Goal: Task Accomplishment & Management: Manage account settings

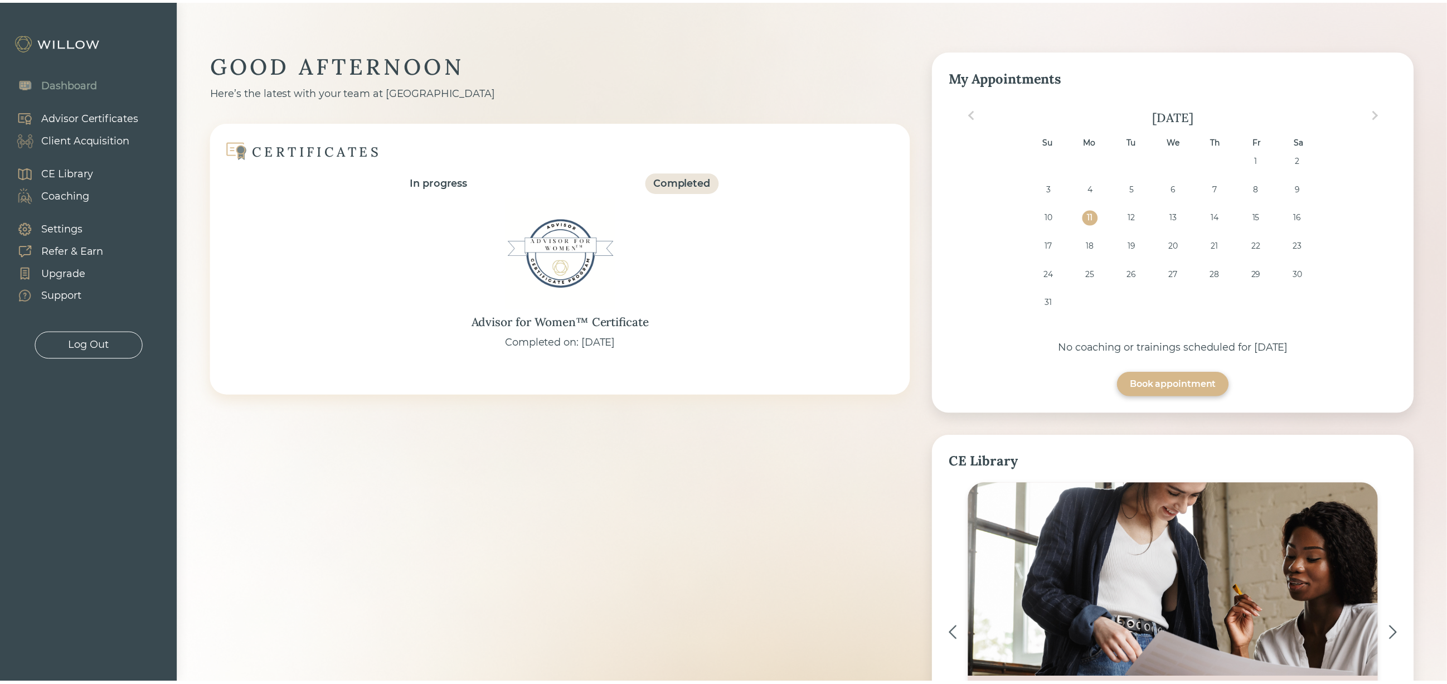
scroll to position [167, 0]
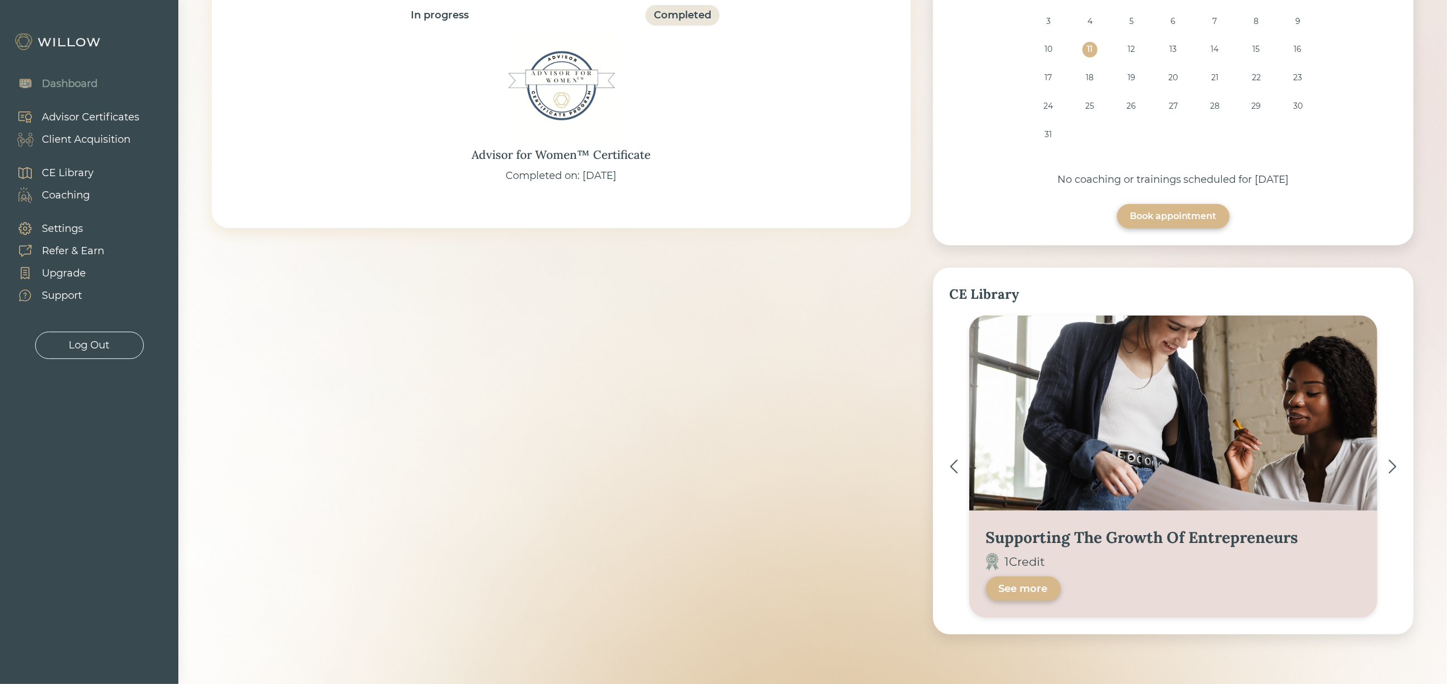
click at [76, 133] on div "Client Acquisition" at bounding box center [86, 139] width 89 height 15
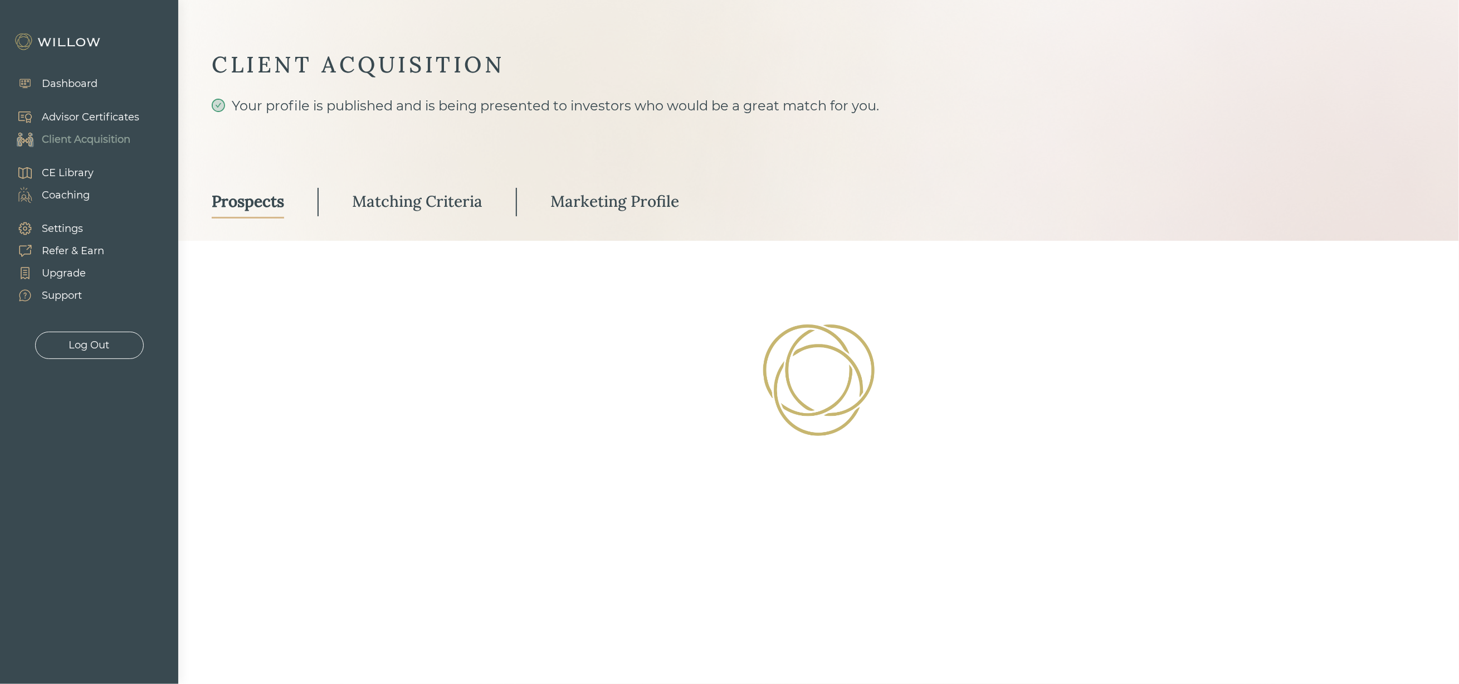
select select "3"
select select "2"
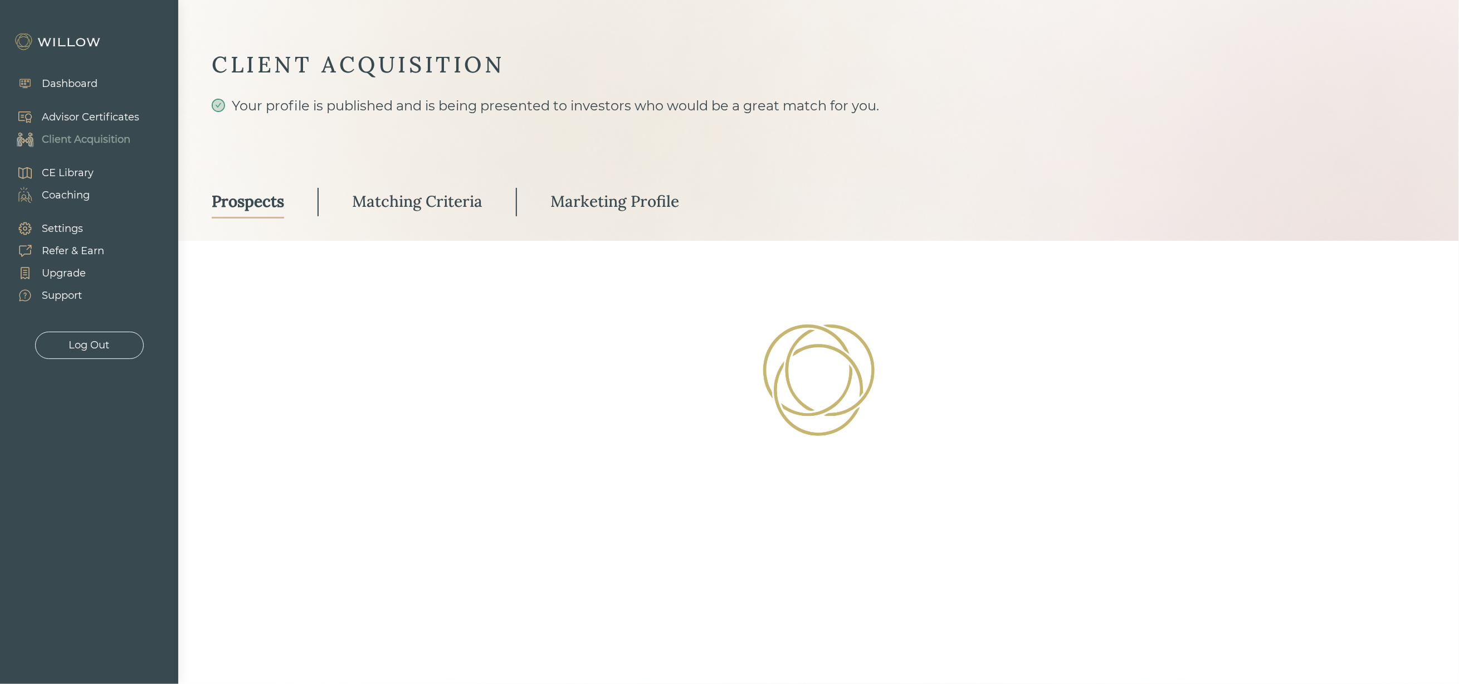
select select "10"
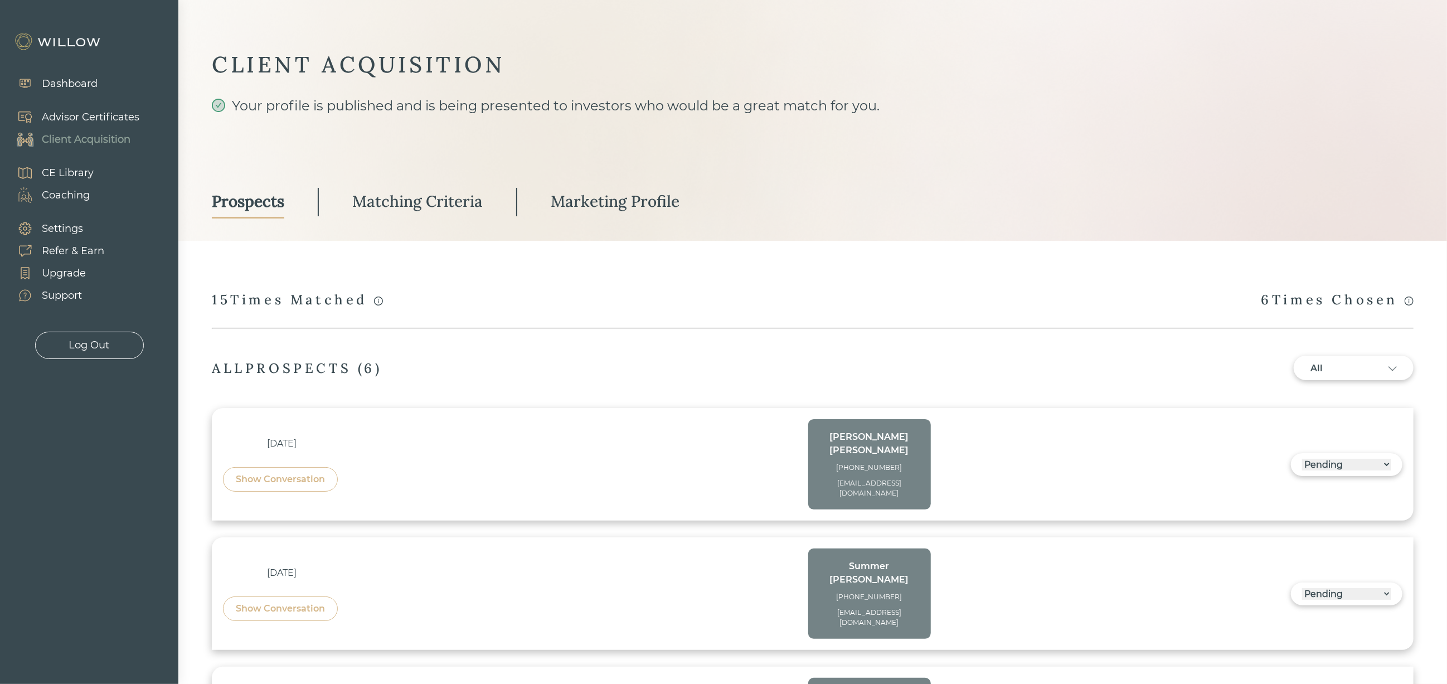
scroll to position [84, 0]
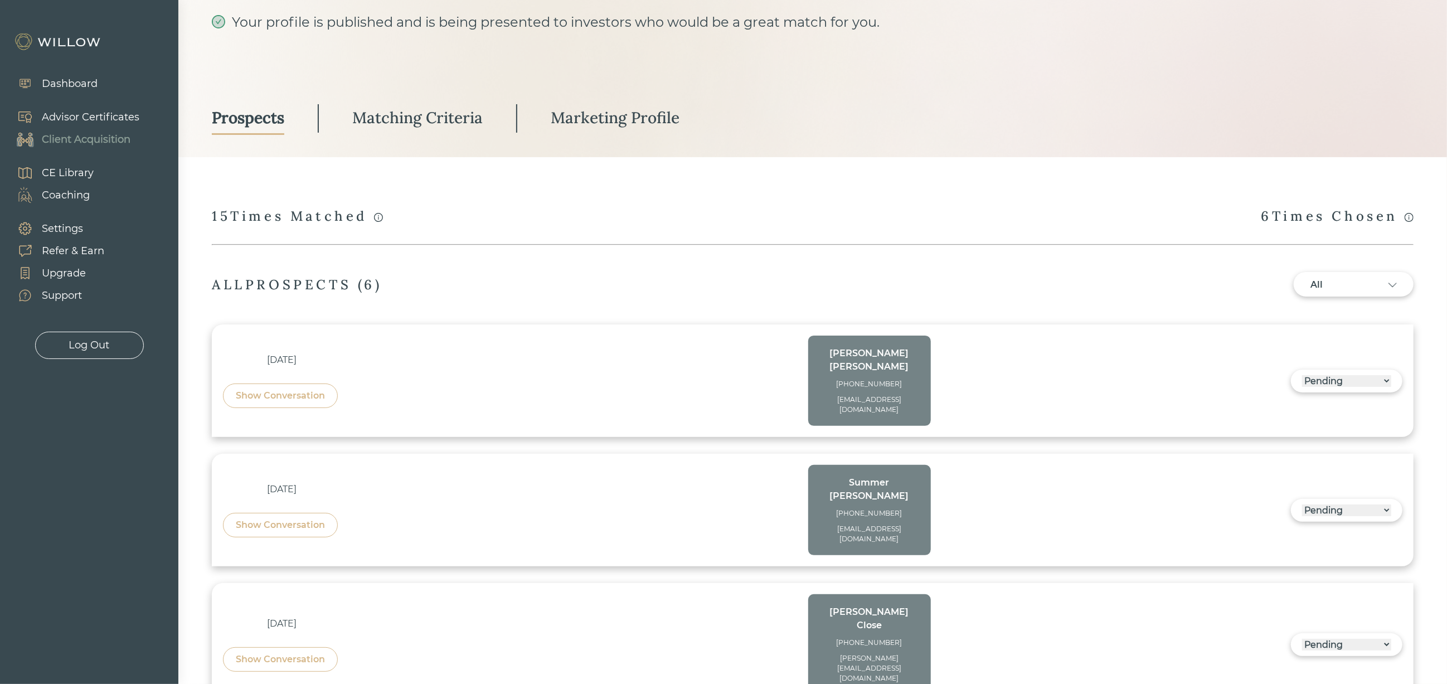
click at [314, 391] on div "Show Conversation" at bounding box center [280, 395] width 89 height 13
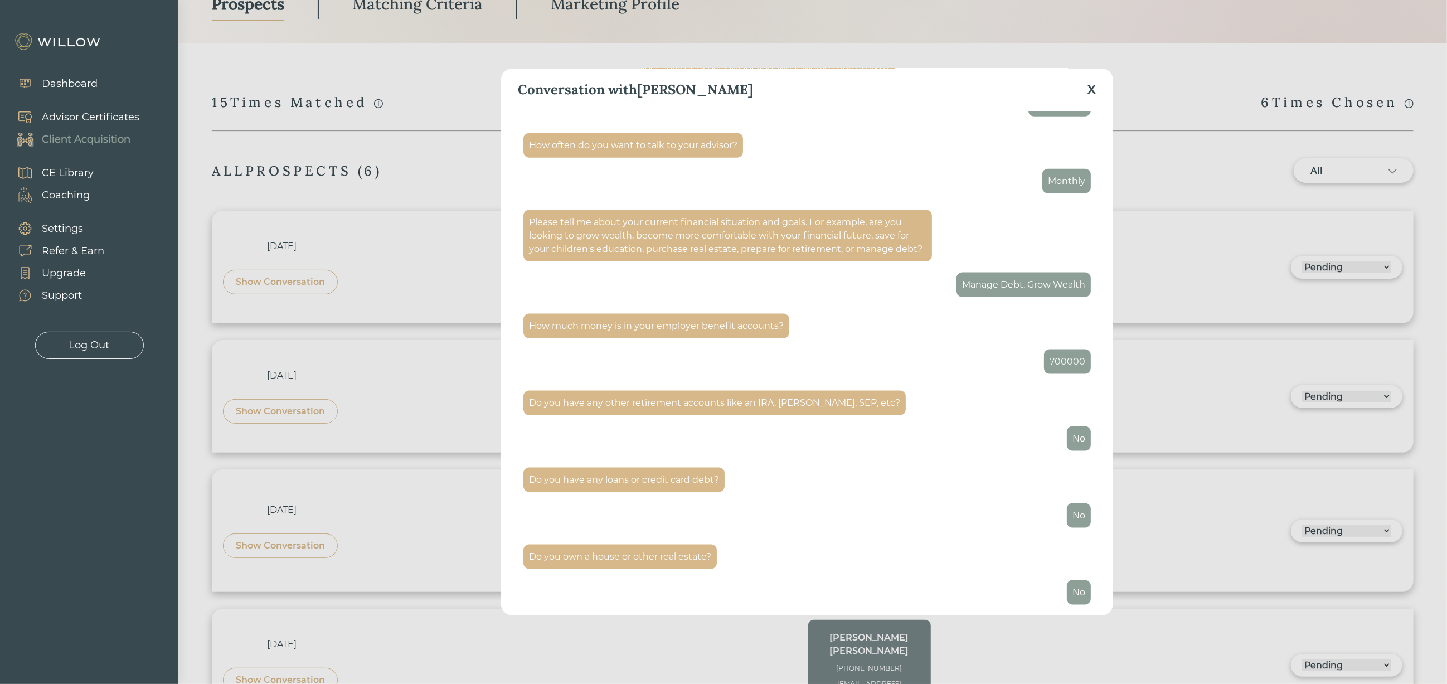
scroll to position [251, 0]
